Goal: Task Accomplishment & Management: Manage account settings

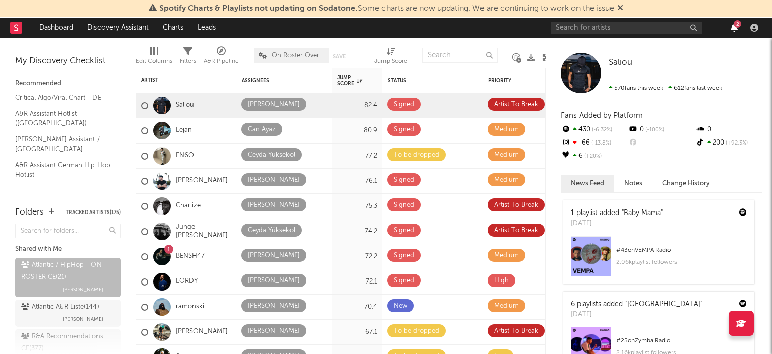
click at [734, 28] on icon "button" at bounding box center [734, 28] width 7 height 8
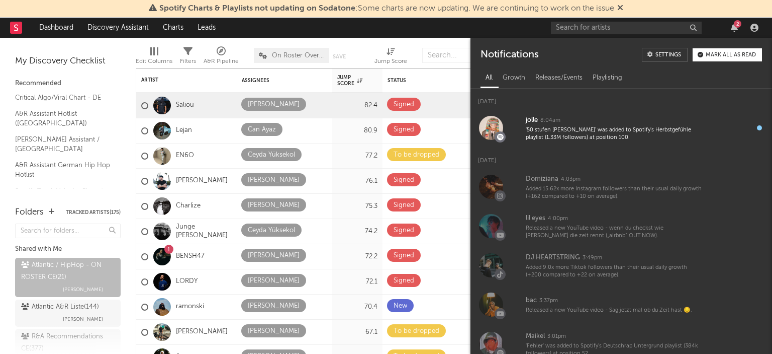
click at [725, 56] on div "Mark all as read" at bounding box center [731, 55] width 50 height 6
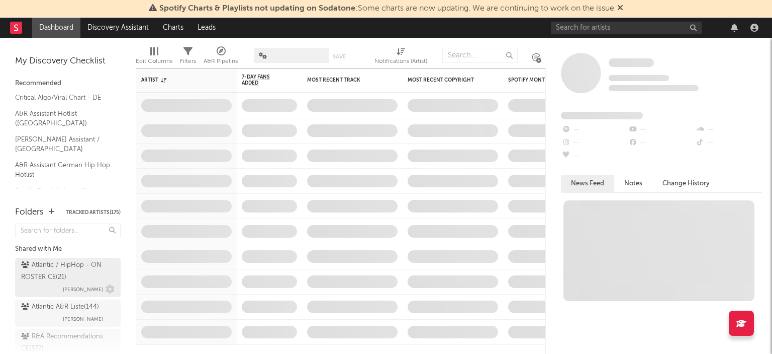
click at [93, 265] on div "Atlantic / HipHop - ON ROSTER CE ( 21 )" at bounding box center [66, 271] width 91 height 24
